Goal: Task Accomplishment & Management: Use online tool/utility

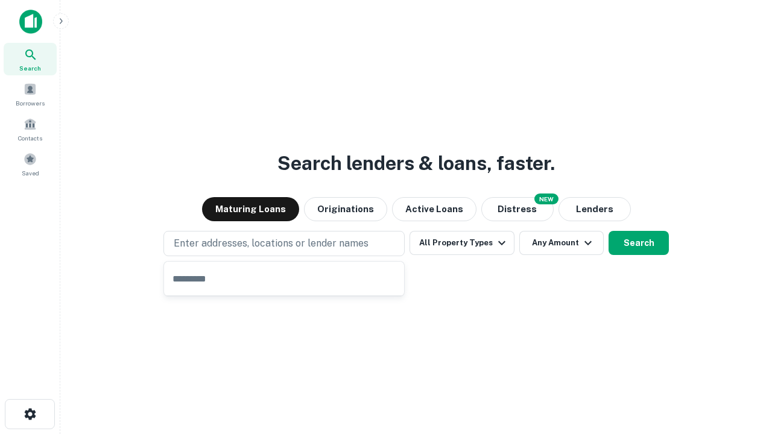
type input "**********"
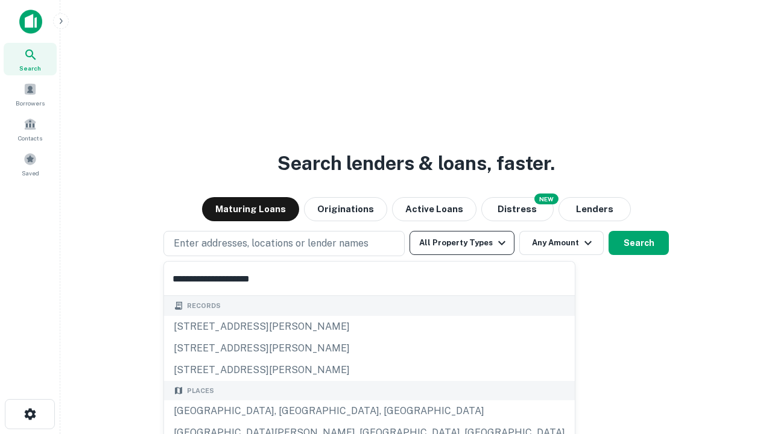
click at [288, 411] on div "[GEOGRAPHIC_DATA], [GEOGRAPHIC_DATA], [GEOGRAPHIC_DATA]" at bounding box center [369, 412] width 411 height 22
click at [462, 243] on button "All Property Types" at bounding box center [462, 243] width 105 height 24
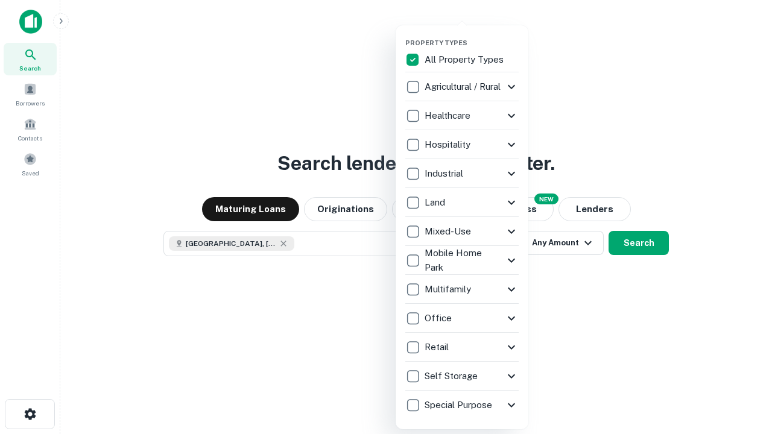
click at [472, 35] on button "button" at bounding box center [471, 35] width 133 height 1
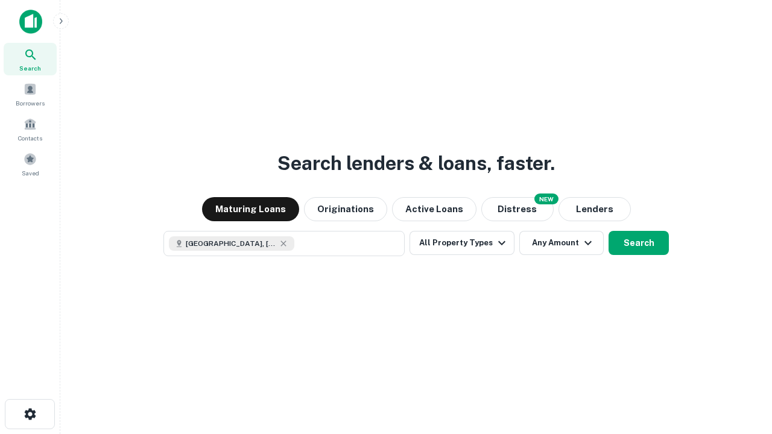
scroll to position [19, 0]
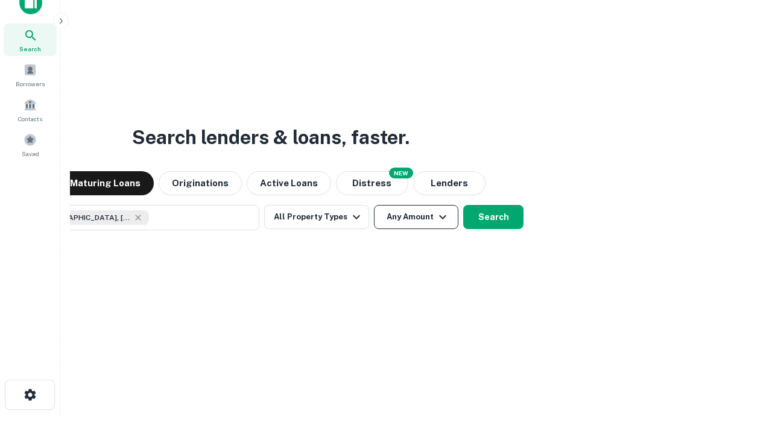
click at [374, 205] on button "Any Amount" at bounding box center [416, 217] width 84 height 24
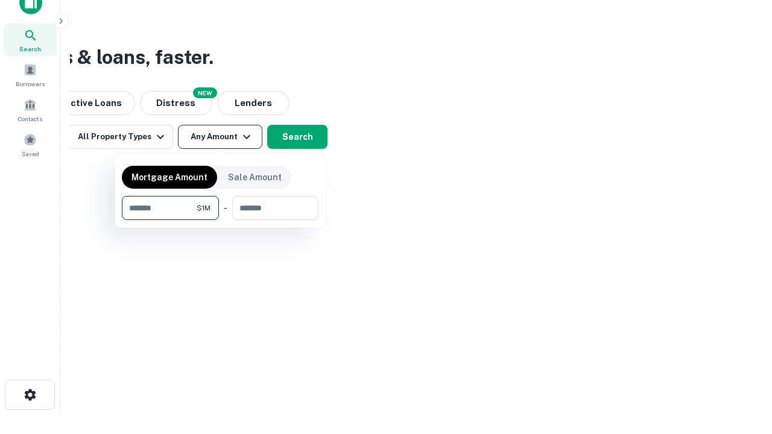
type input "*******"
click at [220, 220] on button "button" at bounding box center [220, 220] width 197 height 1
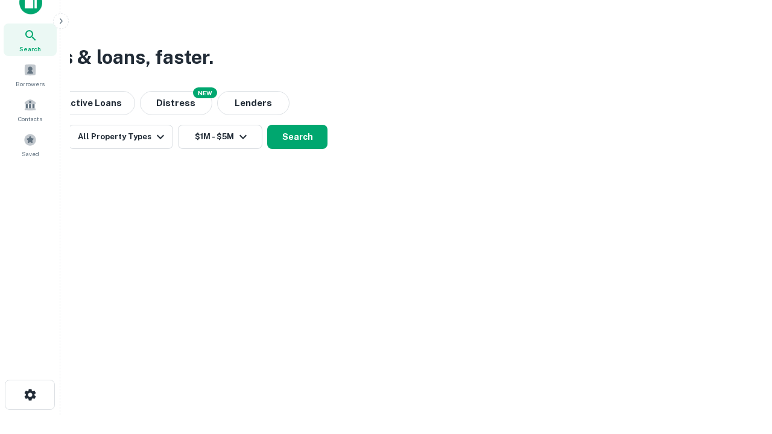
scroll to position [19, 0]
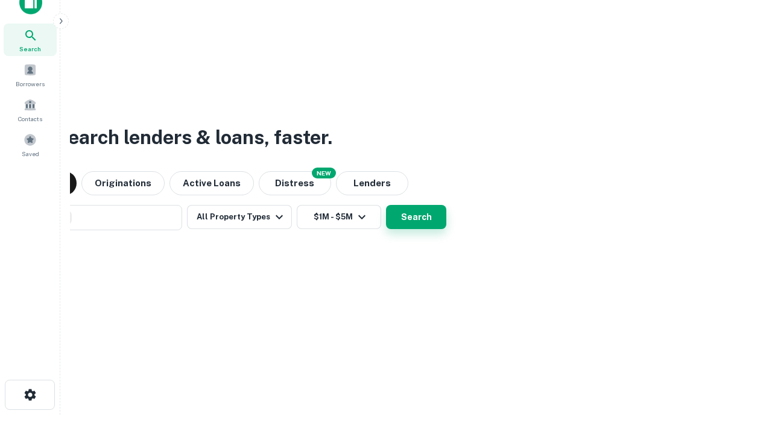
click at [386, 205] on button "Search" at bounding box center [416, 217] width 60 height 24
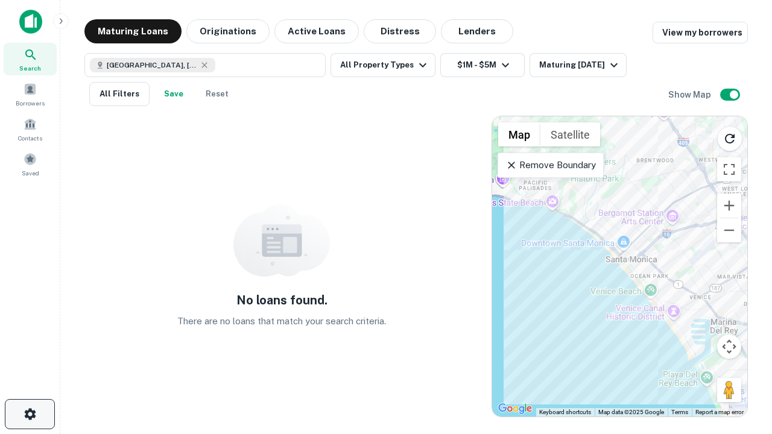
click at [30, 414] on icon "button" at bounding box center [30, 414] width 14 height 14
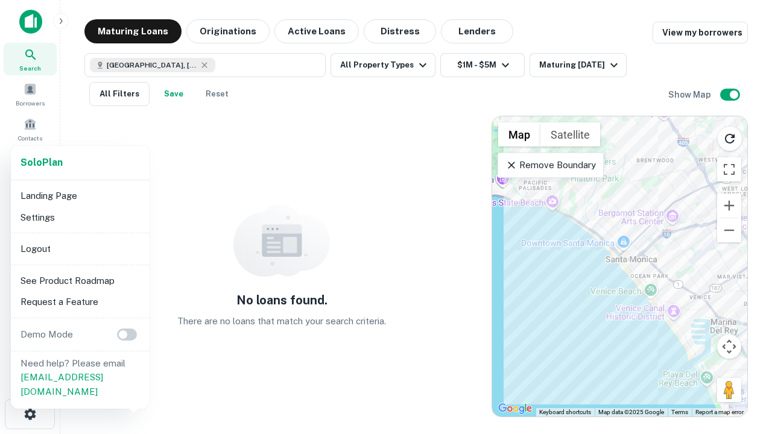
click at [80, 249] on li "Logout" at bounding box center [80, 249] width 129 height 22
